Goal: Information Seeking & Learning: Learn about a topic

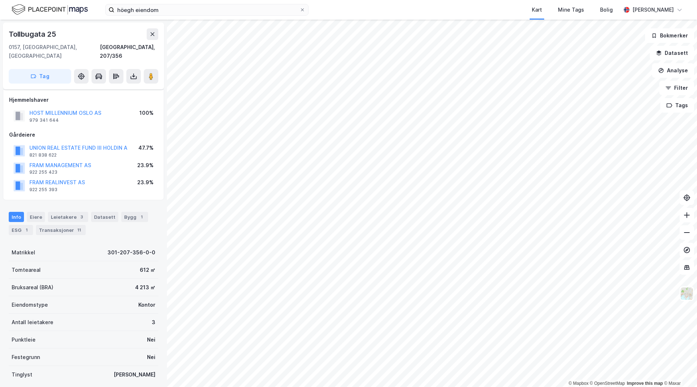
scroll to position [9, 0]
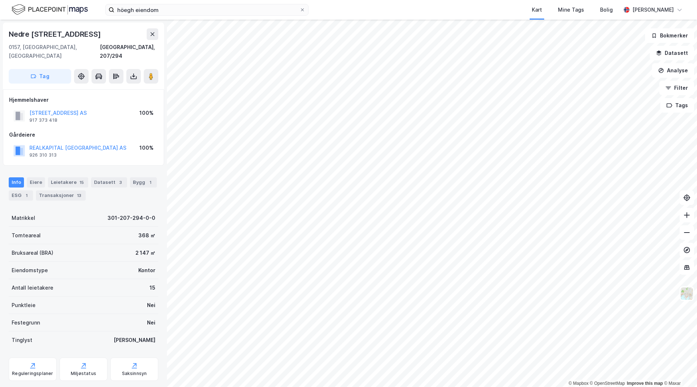
drag, startPoint x: 77, startPoint y: 123, endPoint x: 72, endPoint y: 123, distance: 4.4
click at [72, 130] on div "Gårdeiere" at bounding box center [83, 134] width 149 height 9
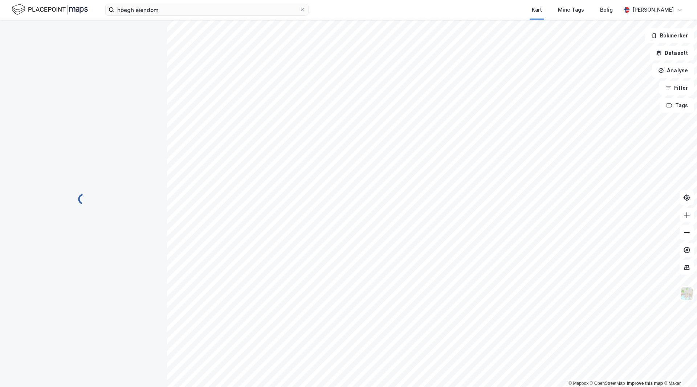
scroll to position [0, 0]
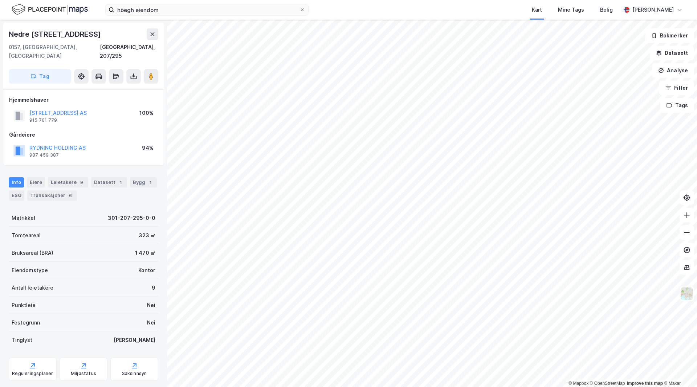
scroll to position [0, 0]
